Goal: Transaction & Acquisition: Purchase product/service

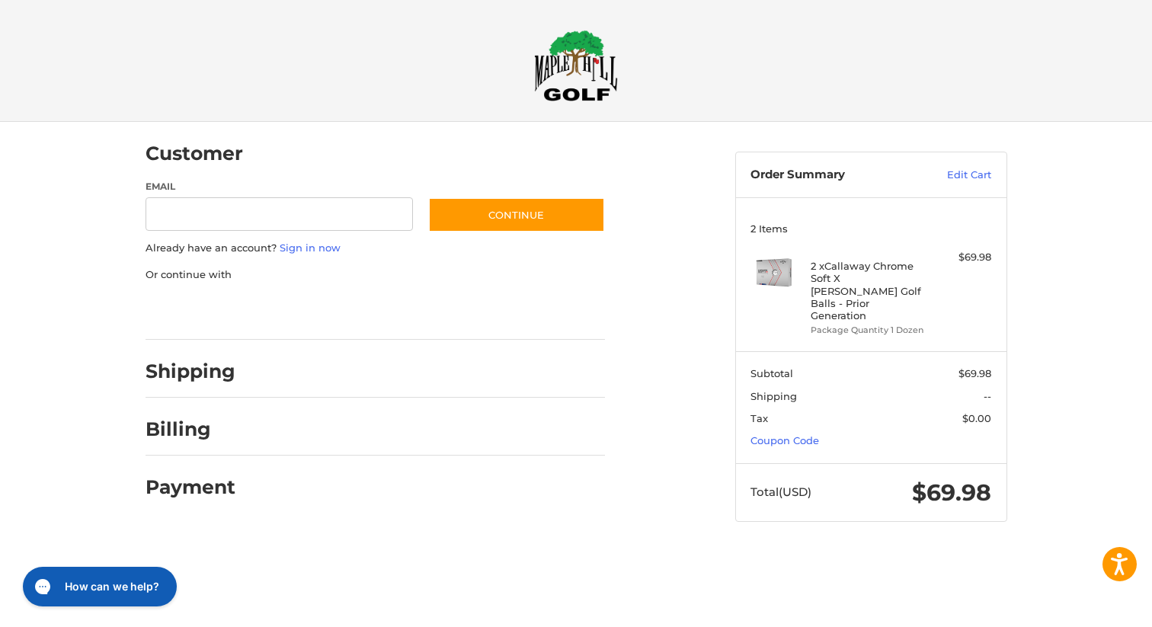
click at [0, 551] on div at bounding box center [0, 551] width 0 height 0
click at [1119, 551] on div at bounding box center [576, 551] width 1152 height 0
click at [805, 434] on link "Coupon Code" at bounding box center [784, 440] width 69 height 12
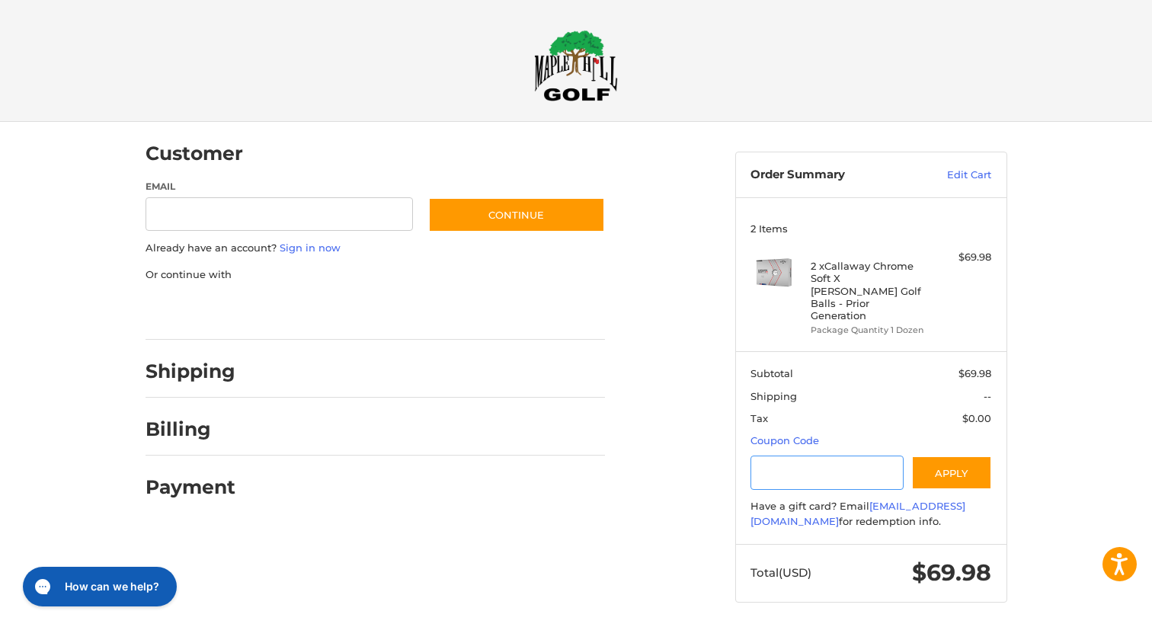
click at [834, 456] on input "Gift Certificate or Coupon Code" at bounding box center [826, 473] width 153 height 34
type input "*"
click at [0, 626] on div at bounding box center [0, 632] width 0 height 0
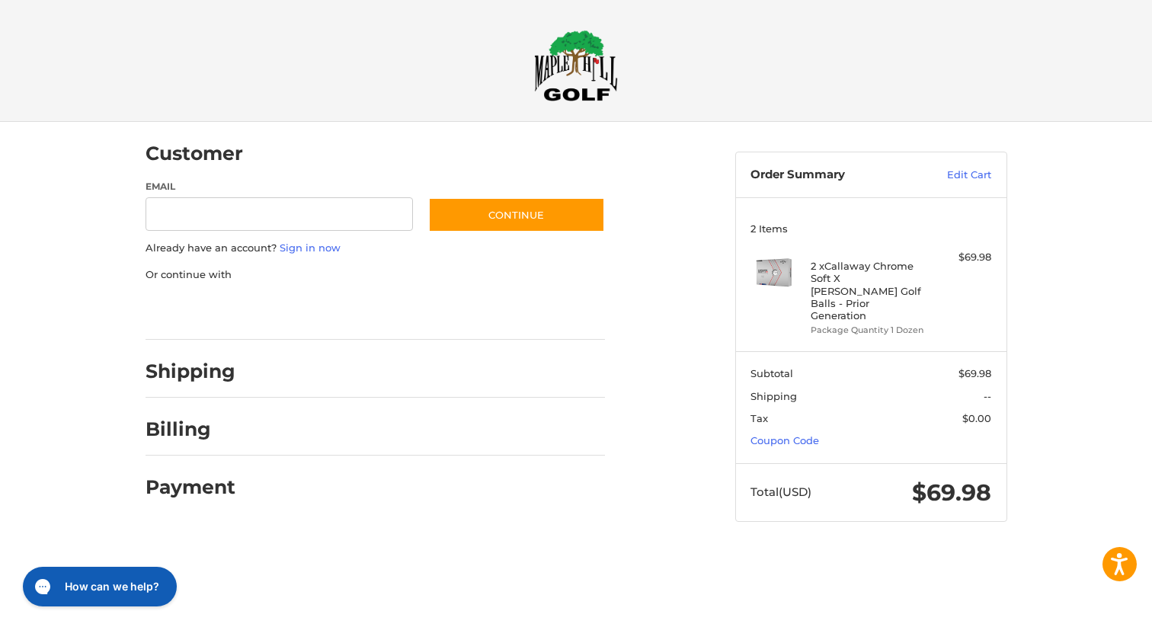
click at [1115, 551] on div at bounding box center [576, 551] width 1152 height 0
click at [0, 551] on div at bounding box center [0, 551] width 0 height 0
